Goal: Task Accomplishment & Management: Manage account settings

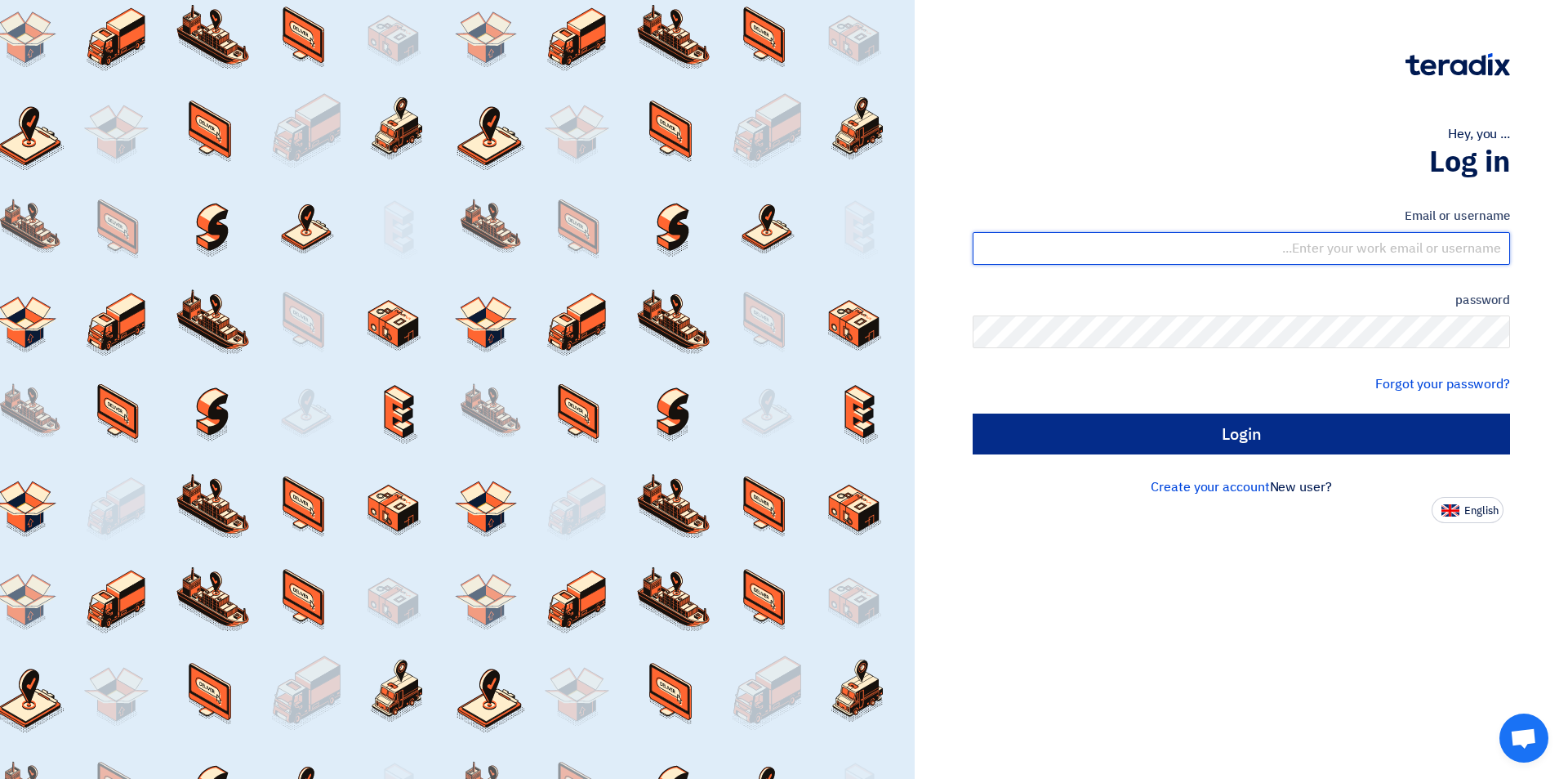
type input "sales@tareeqalkhair.com"
click at [1153, 429] on input "Login" at bounding box center [1240, 434] width 538 height 41
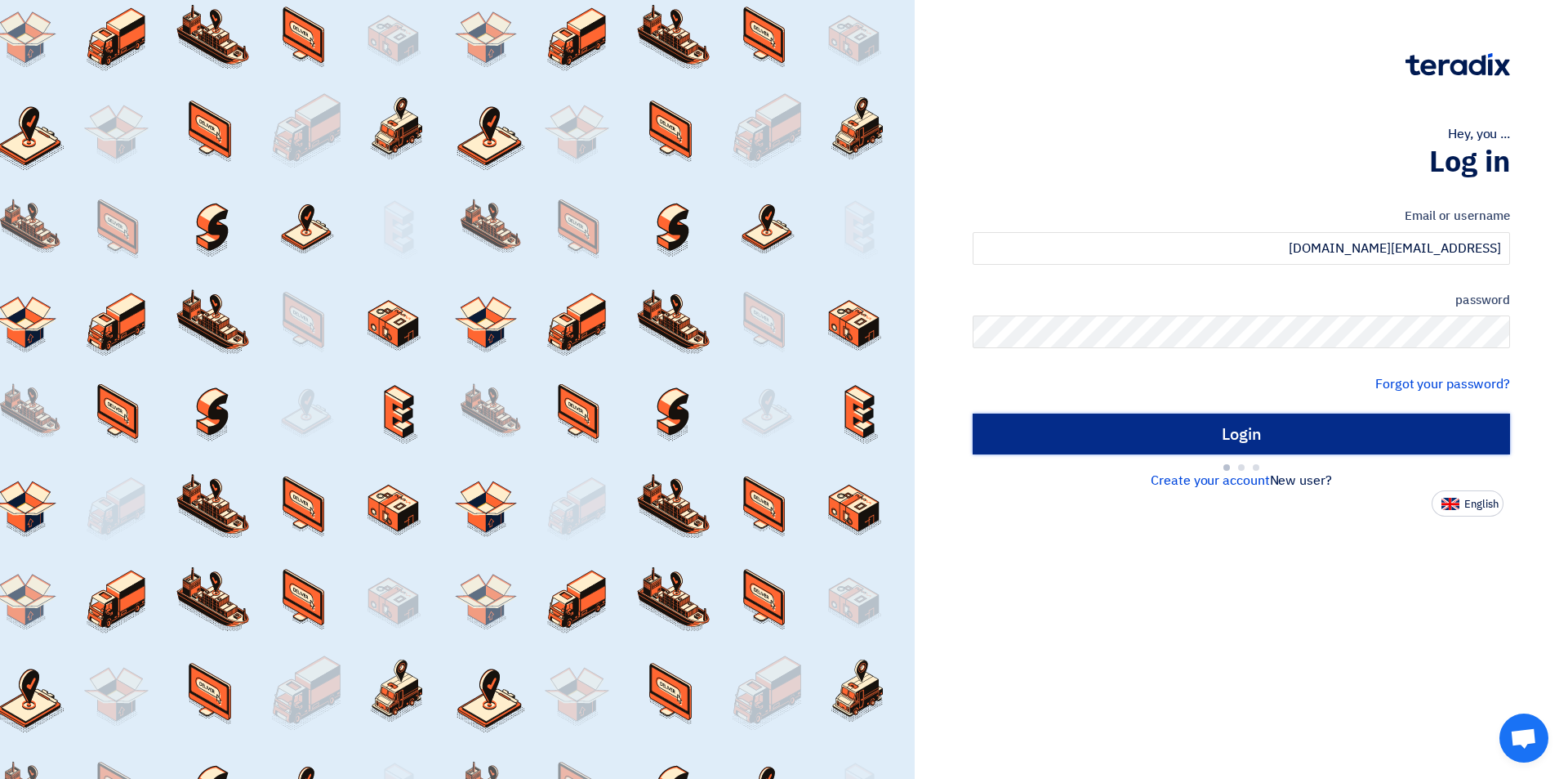
type input "Sign in"
